Goal: Task Accomplishment & Management: Complete application form

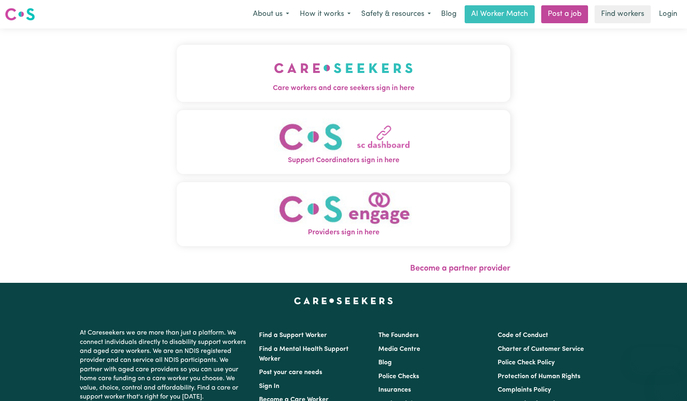
click at [297, 74] on img "Care workers and care seekers sign in here" at bounding box center [343, 68] width 139 height 30
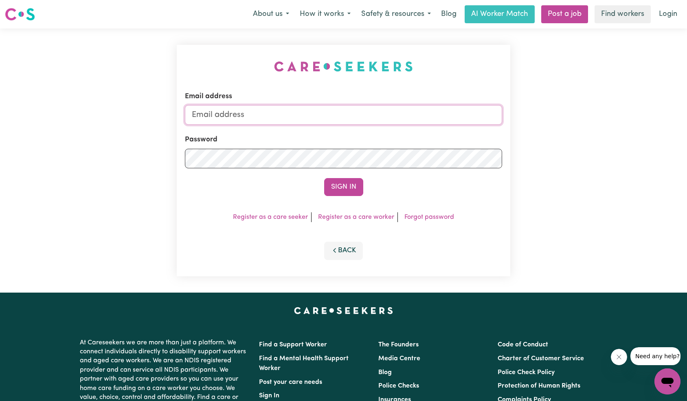
click at [326, 118] on input "Email address" at bounding box center [344, 115] width 318 height 20
type input "[EMAIL_ADDRESS][DOMAIN_NAME]"
click at [334, 189] on button "Sign In" at bounding box center [343, 187] width 39 height 18
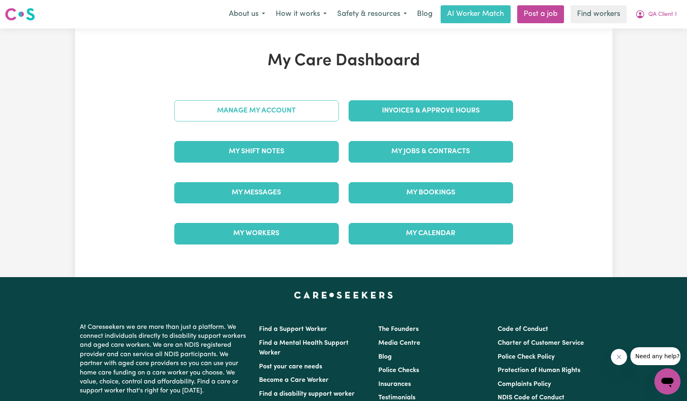
click at [296, 115] on link "Manage My Account" at bounding box center [256, 110] width 164 height 21
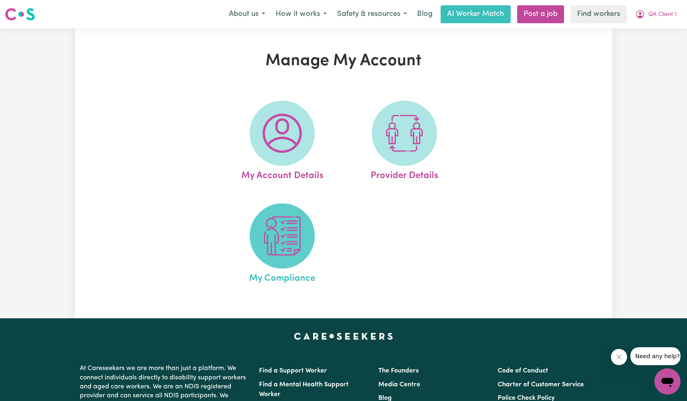
click at [284, 246] on img at bounding box center [282, 235] width 39 height 39
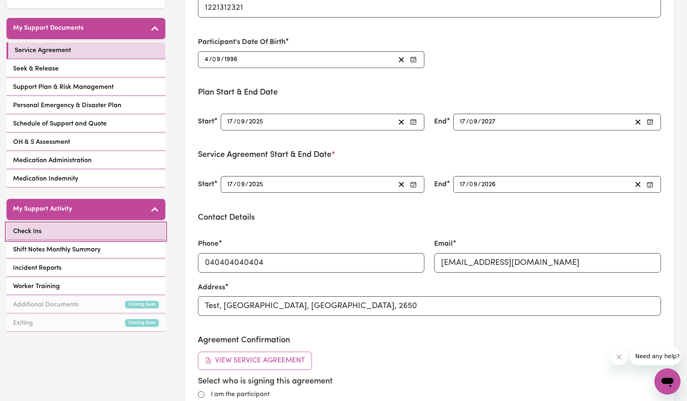
click at [95, 230] on link "Check Ins" at bounding box center [86, 231] width 159 height 17
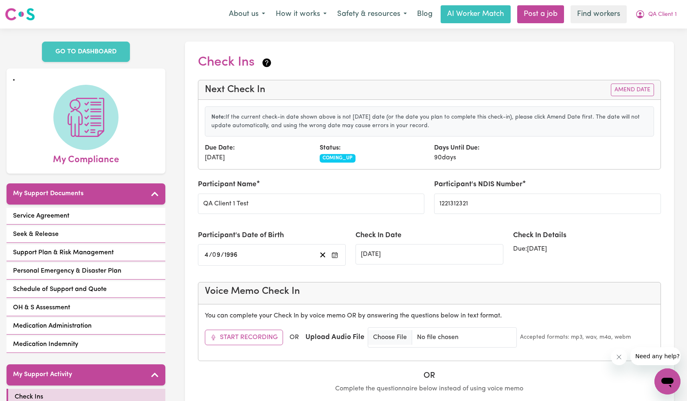
click at [485, 117] on p "Note: If the current check-in date shown above is not [DATE] date (or the date …" at bounding box center [429, 121] width 436 height 17
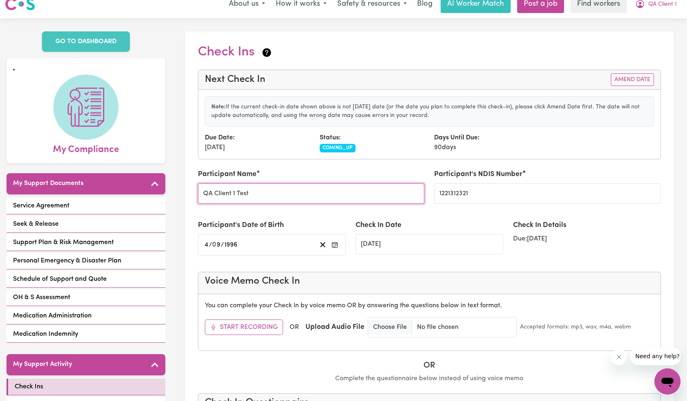
click at [318, 193] on input "QA Client 1 Test" at bounding box center [311, 193] width 227 height 20
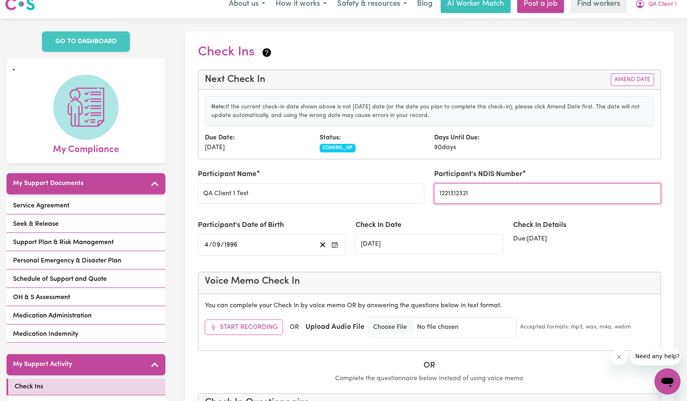
click at [463, 193] on input "1221312321" at bounding box center [547, 193] width 227 height 20
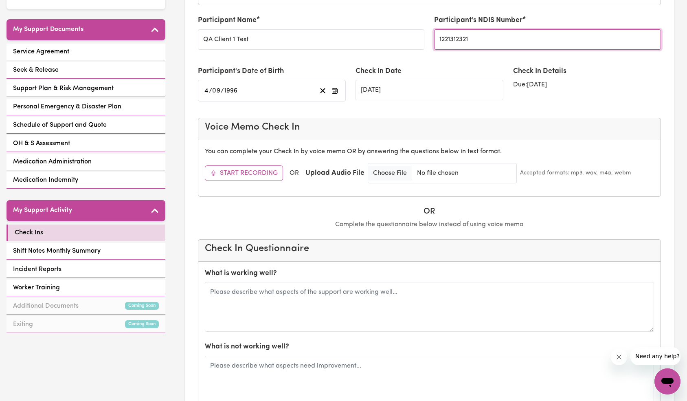
scroll to position [169, 0]
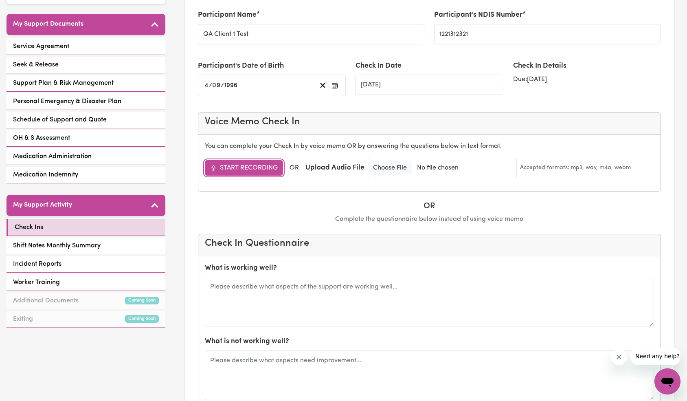
click at [235, 169] on button "Start Recording" at bounding box center [244, 167] width 78 height 15
click at [246, 171] on button "Stop Recording" at bounding box center [243, 167] width 76 height 15
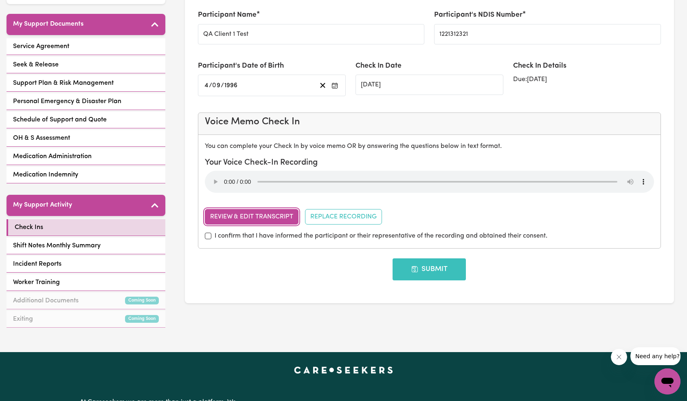
click at [258, 220] on button "Review & Edit Transcript" at bounding box center [252, 216] width 94 height 15
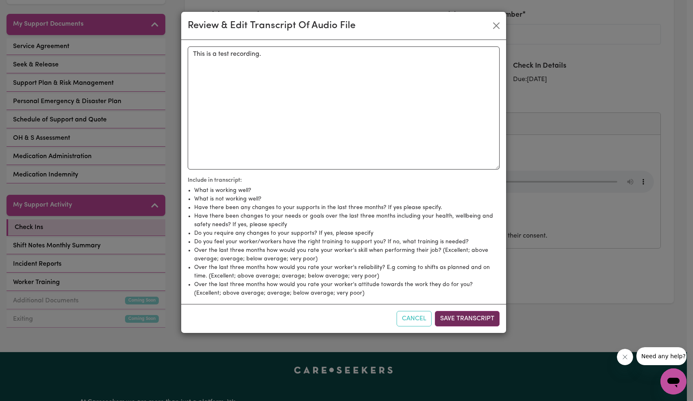
click at [476, 323] on button "Save Transcript" at bounding box center [467, 318] width 65 height 15
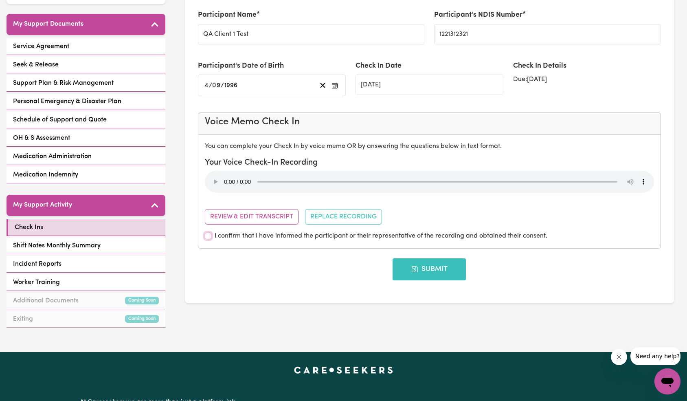
click at [207, 236] on input "I confirm that I have informed the participant or their representative of the r…" at bounding box center [208, 235] width 7 height 7
checkbox input "true"
click at [424, 267] on button "Submit" at bounding box center [428, 269] width 73 height 22
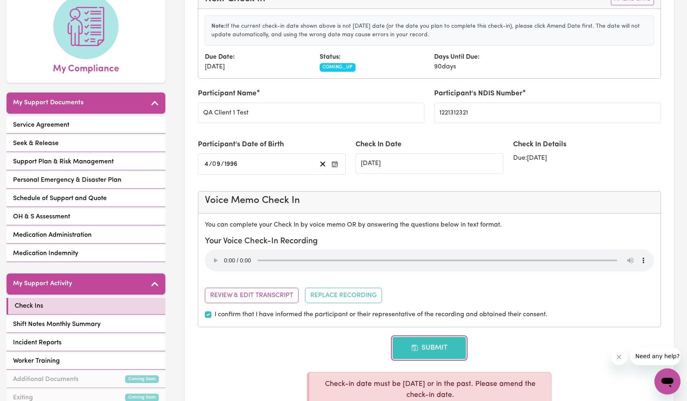
scroll to position [55, 0]
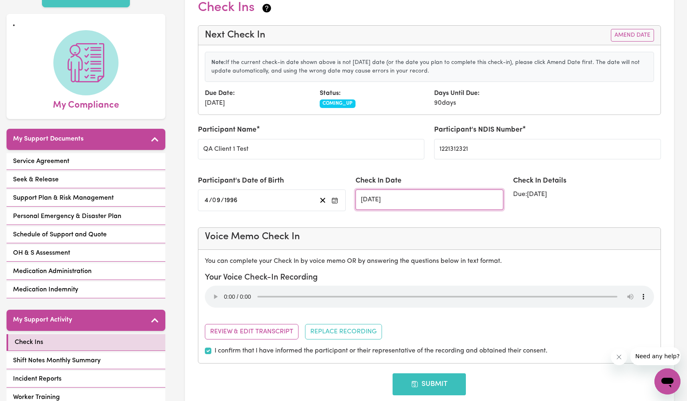
click at [383, 199] on input "[DATE]" at bounding box center [429, 199] width 148 height 20
click at [382, 198] on input "[DATE]" at bounding box center [429, 199] width 148 height 20
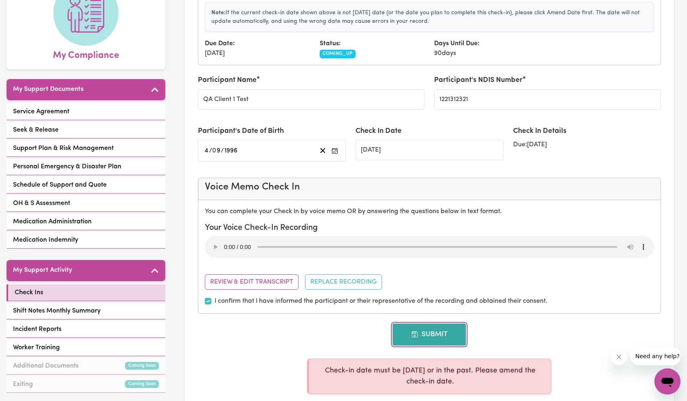
click at [434, 337] on button "Submit" at bounding box center [428, 334] width 73 height 22
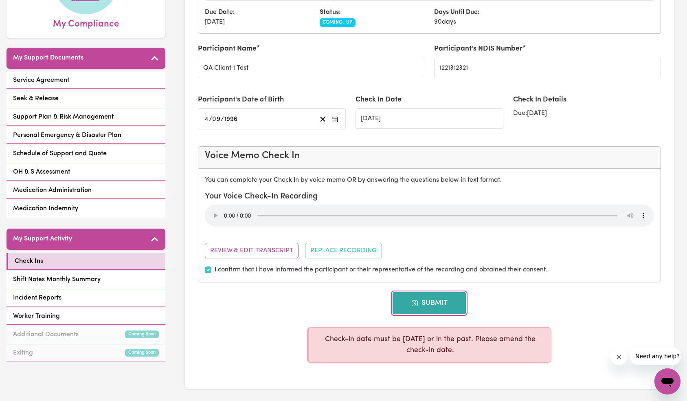
click at [413, 296] on button "Submit" at bounding box center [428, 303] width 73 height 22
click at [548, 296] on div "Submit" at bounding box center [429, 303] width 463 height 22
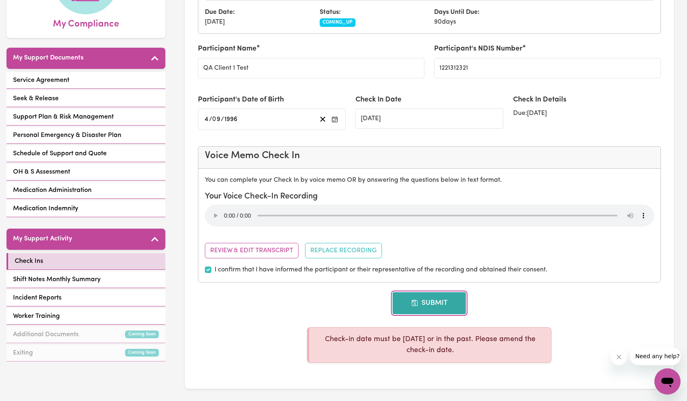
click at [438, 298] on button "Submit" at bounding box center [428, 303] width 73 height 22
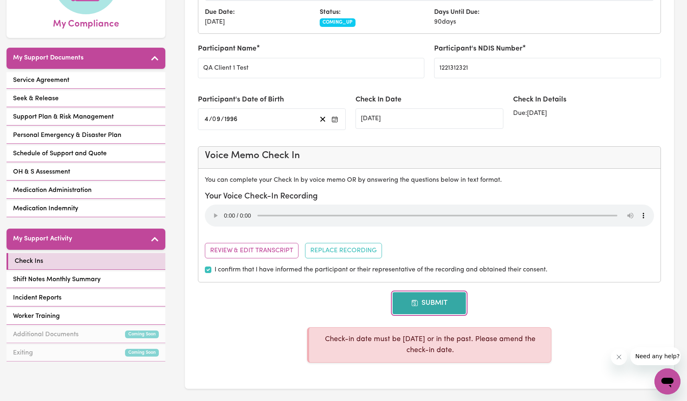
click at [438, 298] on button "Submit" at bounding box center [428, 303] width 73 height 22
click at [621, 360] on icon "Close message from company" at bounding box center [618, 356] width 7 height 7
click at [425, 309] on button "Submit" at bounding box center [428, 303] width 73 height 22
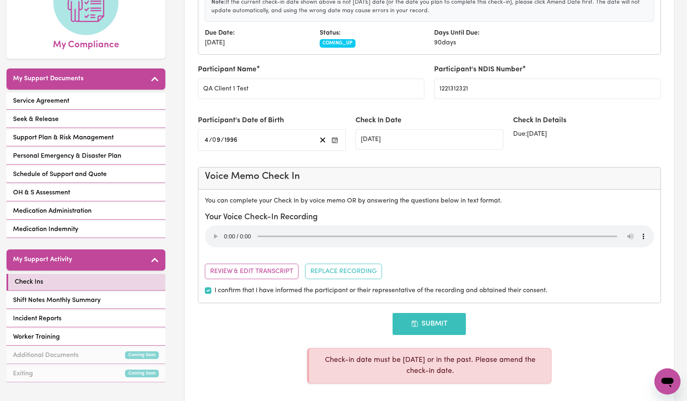
scroll to position [110, 0]
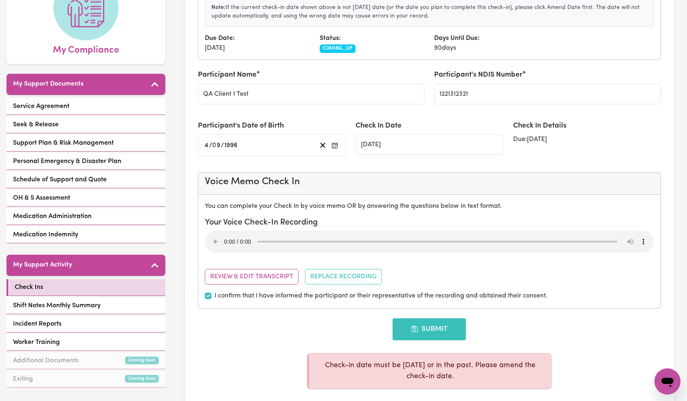
click at [511, 340] on div "Submit" at bounding box center [429, 329] width 463 height 22
click at [435, 335] on button "Submit" at bounding box center [428, 329] width 73 height 22
drag, startPoint x: 344, startPoint y: 366, endPoint x: 455, endPoint y: 373, distance: 111.8
click at [455, 373] on div "Check-in date must be [DATE] or in the past. Please amend the check-in date." at bounding box center [429, 370] width 244 height 35
copy p "Check-in date must be [DATE] or in the past. Please amend the check-in date."
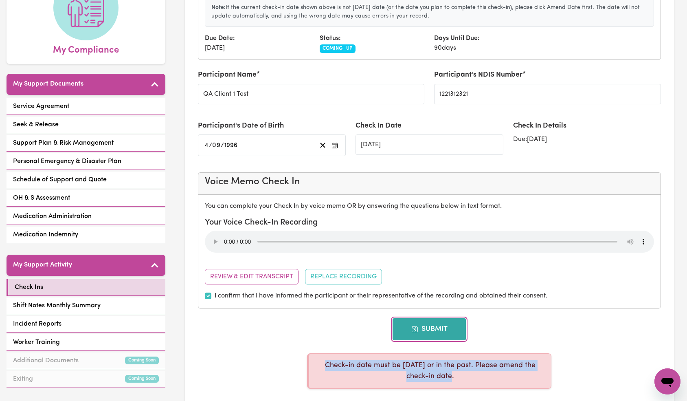
click at [441, 331] on button "Submit" at bounding box center [428, 329] width 73 height 22
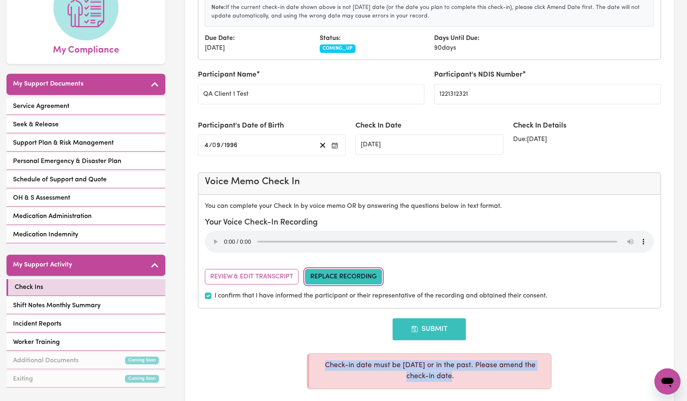
click at [349, 274] on button "Replace Recording" at bounding box center [343, 276] width 77 height 15
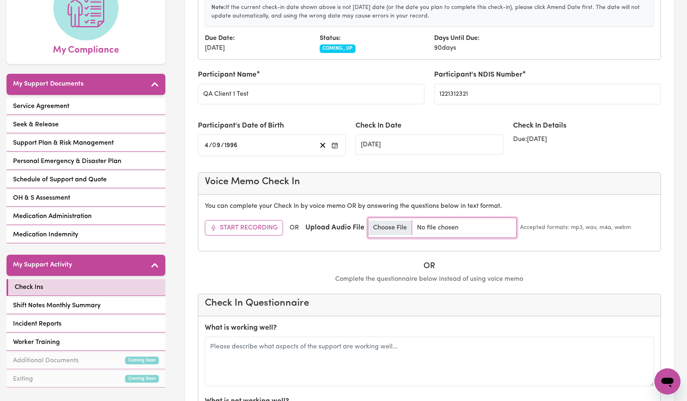
click at [406, 224] on input "file" at bounding box center [442, 227] width 149 height 20
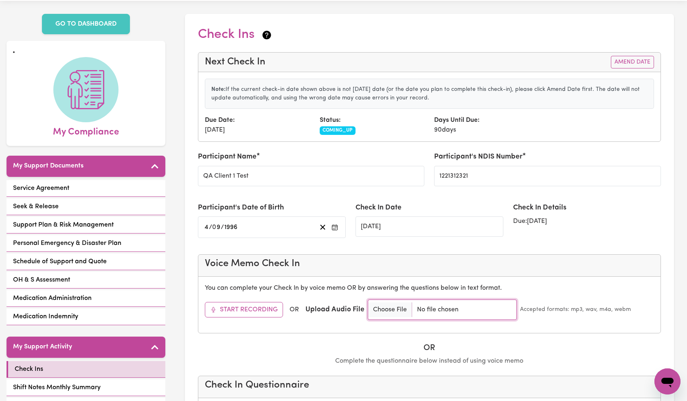
scroll to position [0, 0]
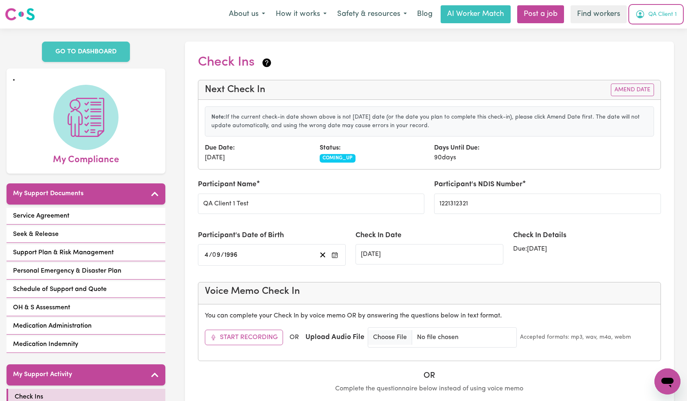
click at [664, 10] on button "QA Client 1" at bounding box center [656, 14] width 52 height 17
click at [653, 46] on link "Logout" at bounding box center [649, 46] width 64 height 15
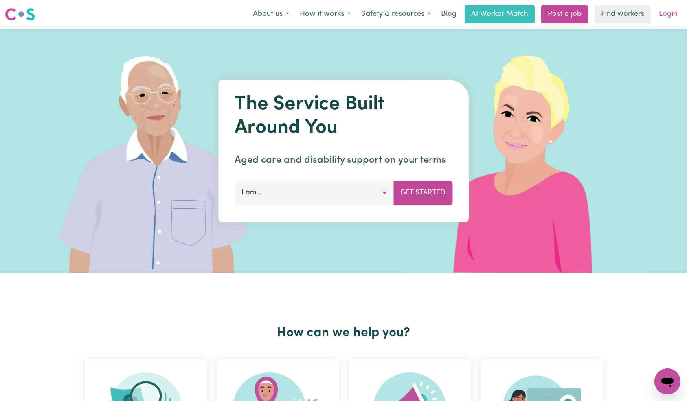
click at [663, 17] on link "Login" at bounding box center [668, 14] width 28 height 18
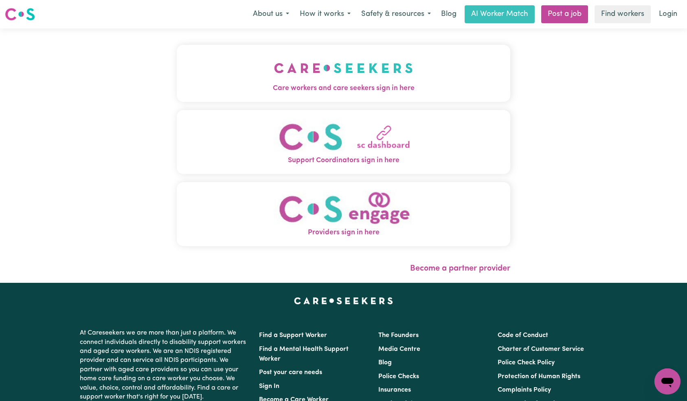
click at [365, 96] on button "Care workers and care seekers sign in here" at bounding box center [344, 73] width 334 height 57
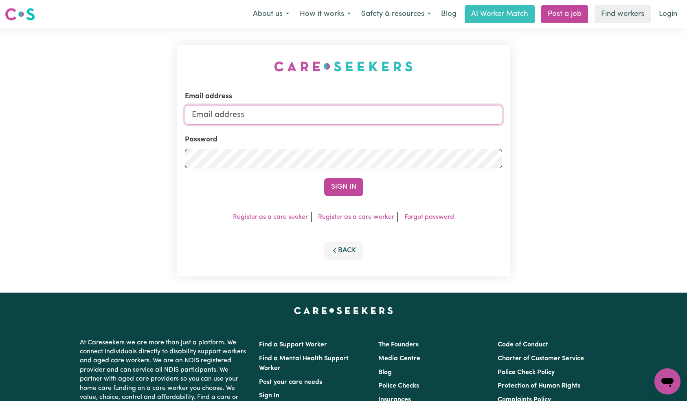
click at [376, 120] on input "Email address" at bounding box center [344, 115] width 318 height 20
type input "[EMAIL_ADDRESS][DOMAIN_NAME]"
click at [344, 185] on button "Sign In" at bounding box center [343, 187] width 39 height 18
